Goal: Task Accomplishment & Management: Use online tool/utility

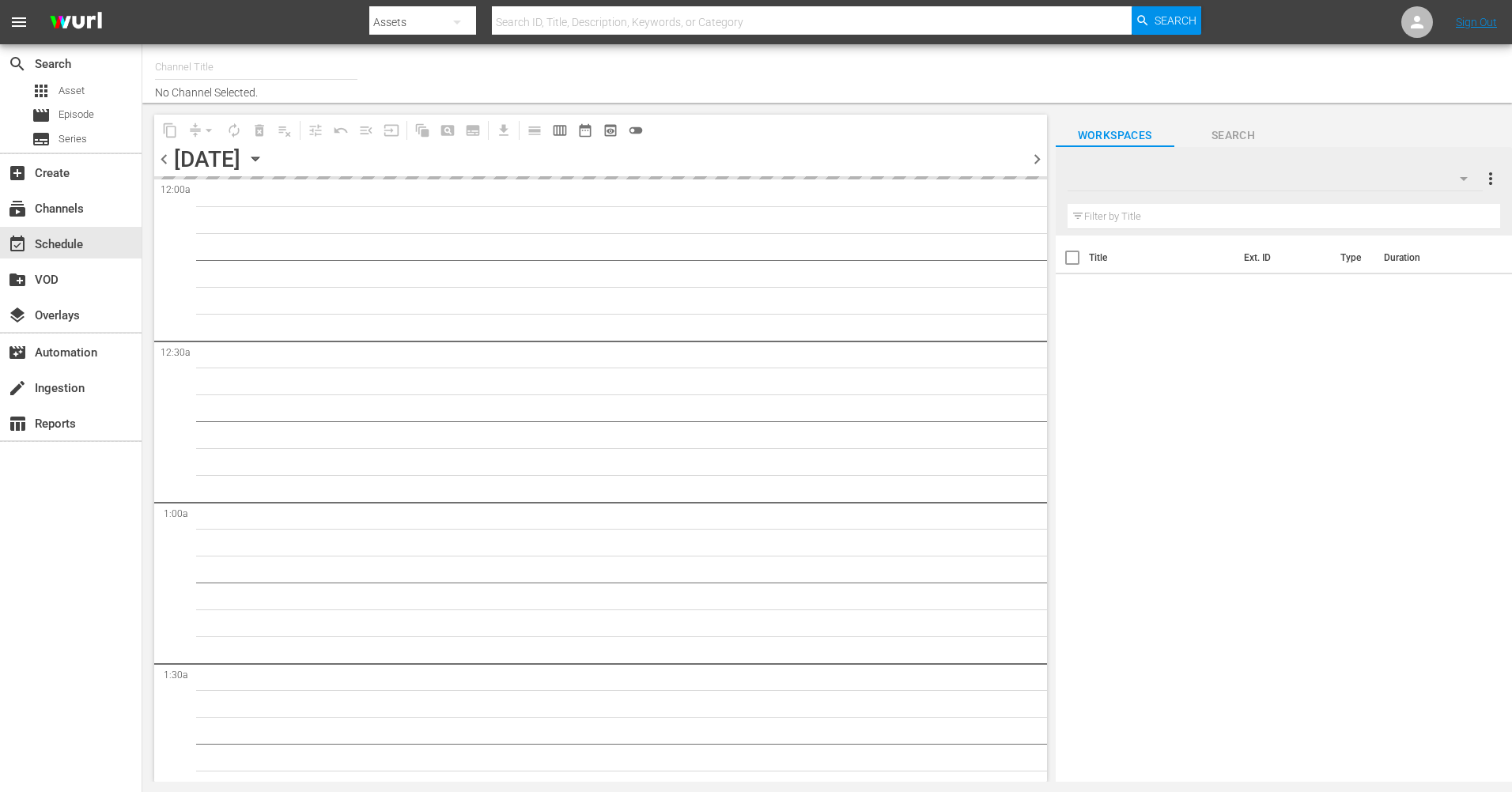
type input "The Film Detective (1847)"
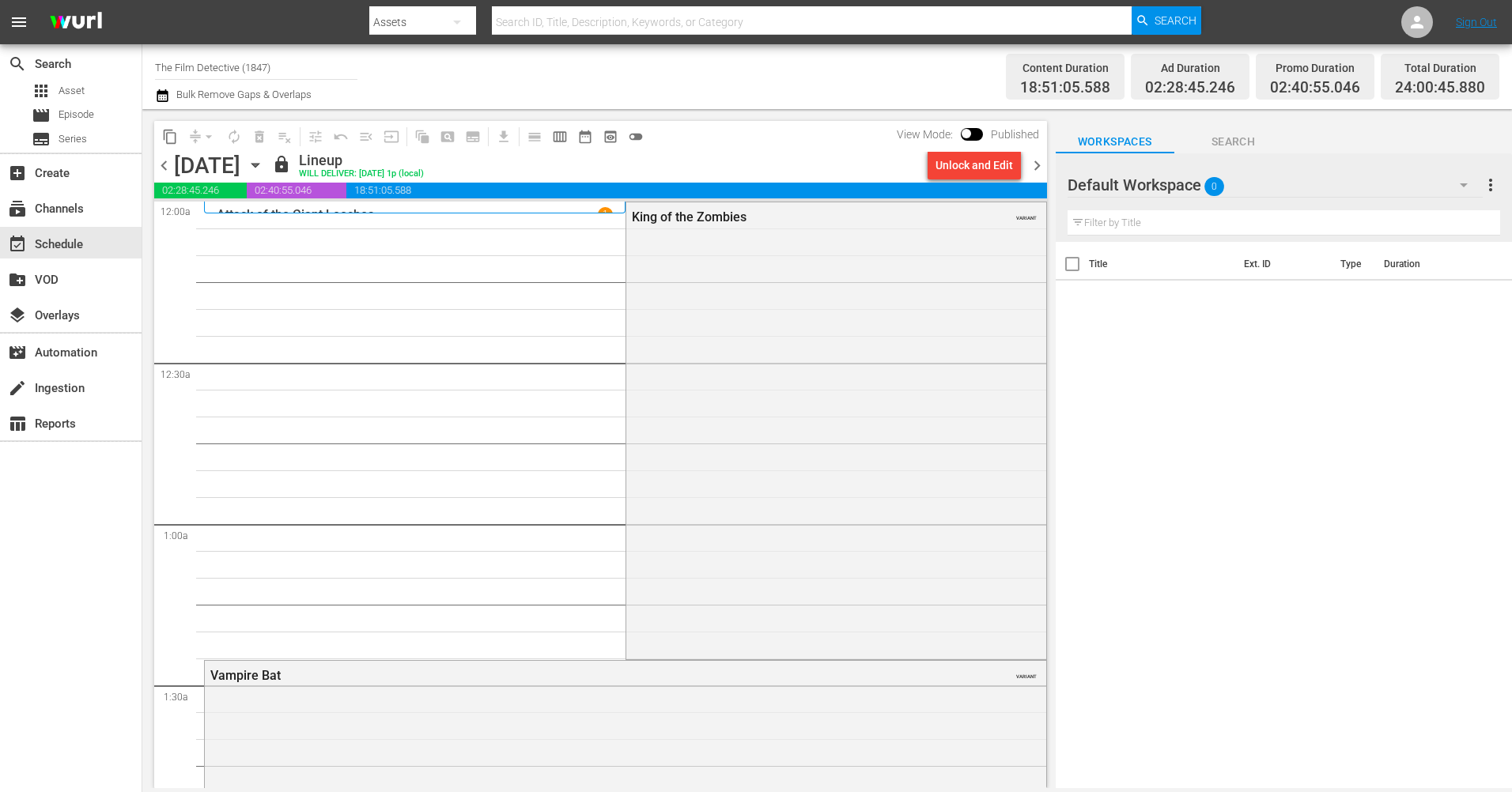
click at [1033, 167] on span "chevron_right" at bounding box center [1036, 165] width 20 height 20
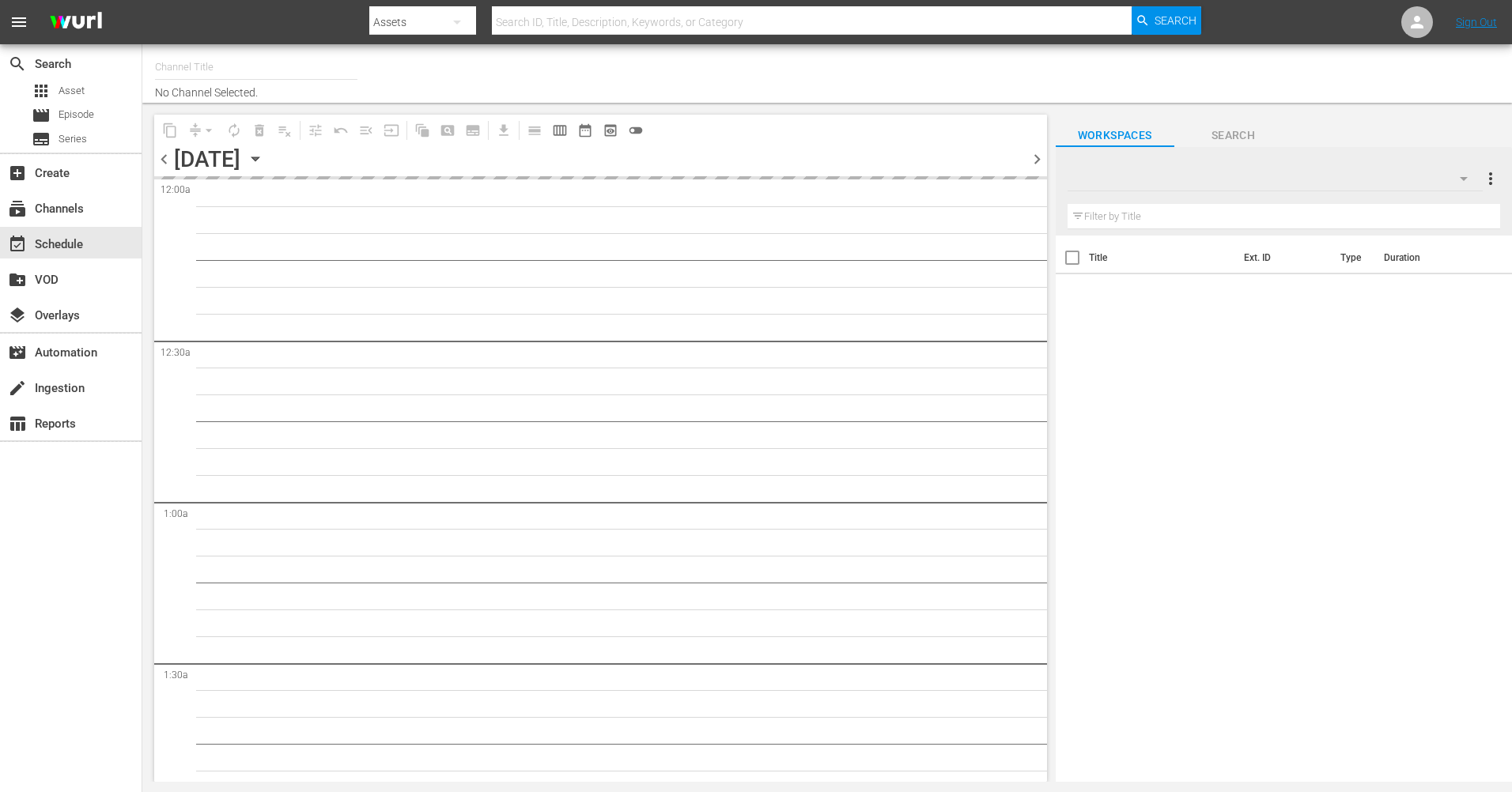
type input "The Film Detective (1847)"
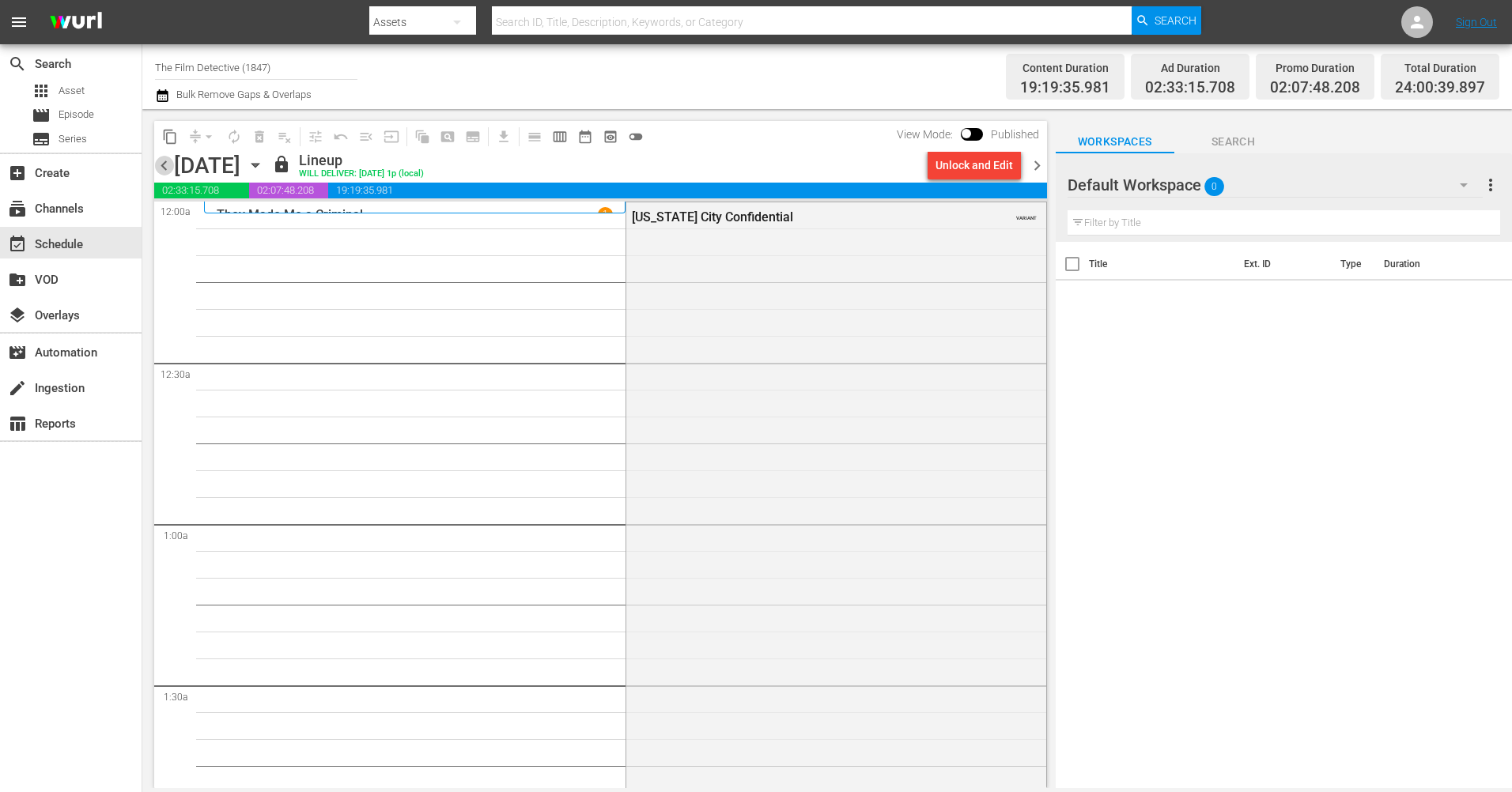
click at [160, 165] on span "chevron_left" at bounding box center [164, 165] width 20 height 20
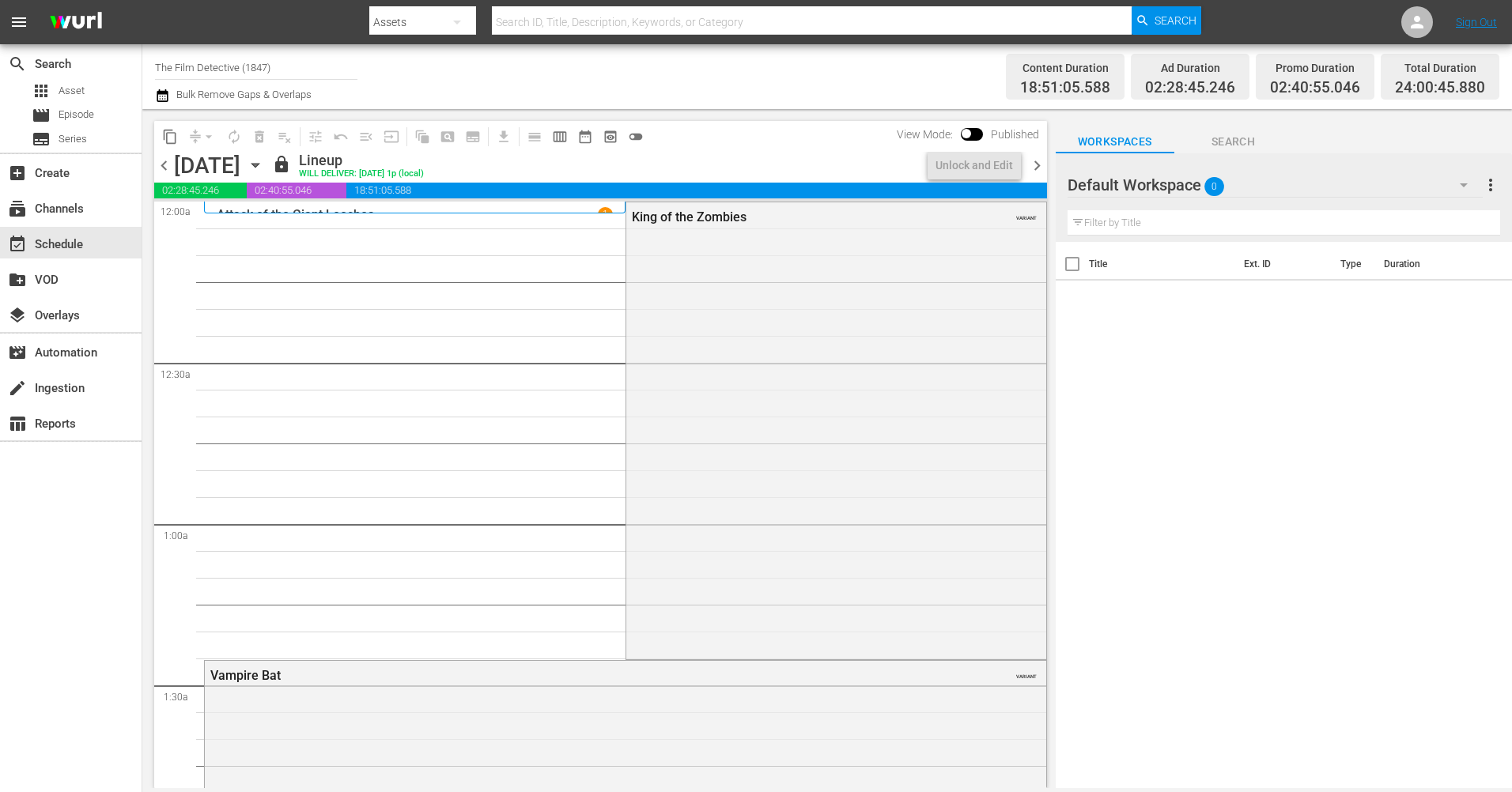
click at [1037, 165] on span "chevron_right" at bounding box center [1036, 165] width 20 height 20
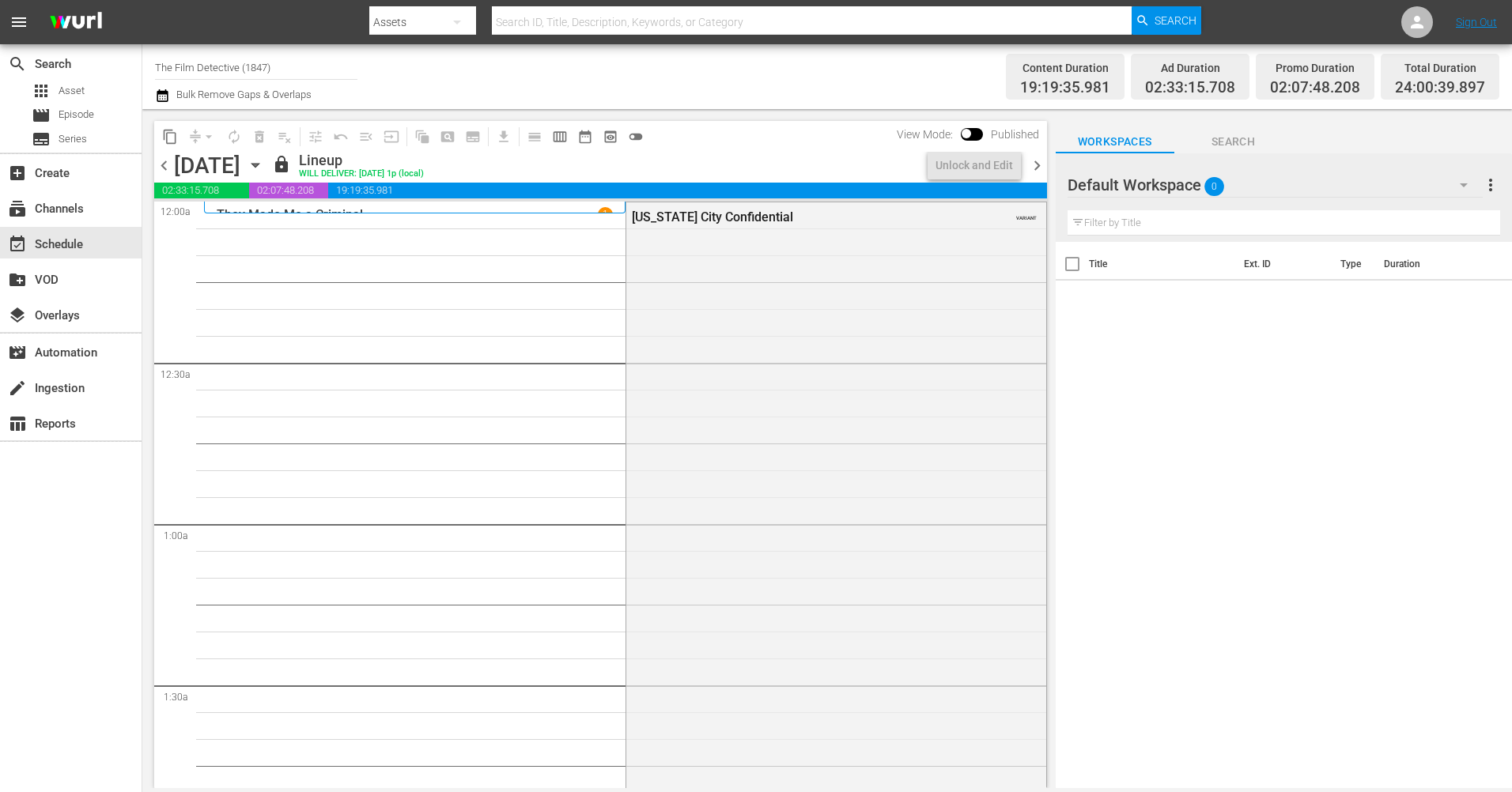
click at [1037, 165] on span "chevron_right" at bounding box center [1036, 165] width 20 height 20
